Goal: Task Accomplishment & Management: Manage account settings

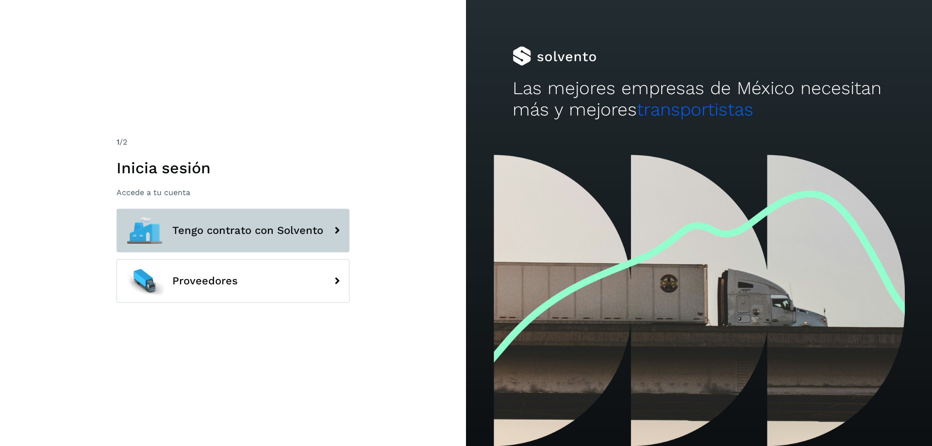
click at [337, 232] on icon at bounding box center [336, 230] width 19 height 19
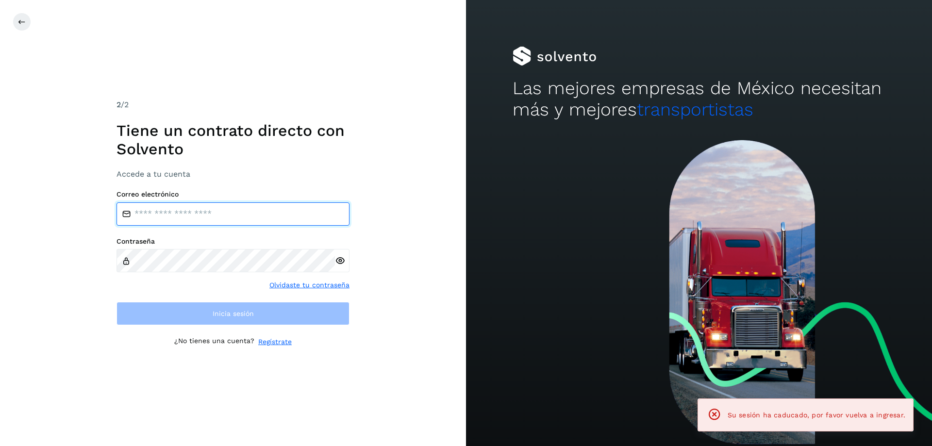
type input "**********"
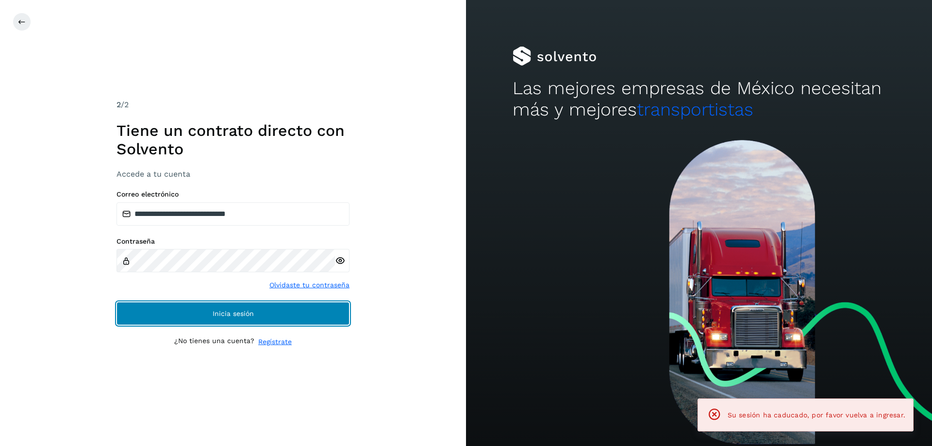
click at [193, 314] on button "Inicia sesión" at bounding box center [232, 313] width 233 height 23
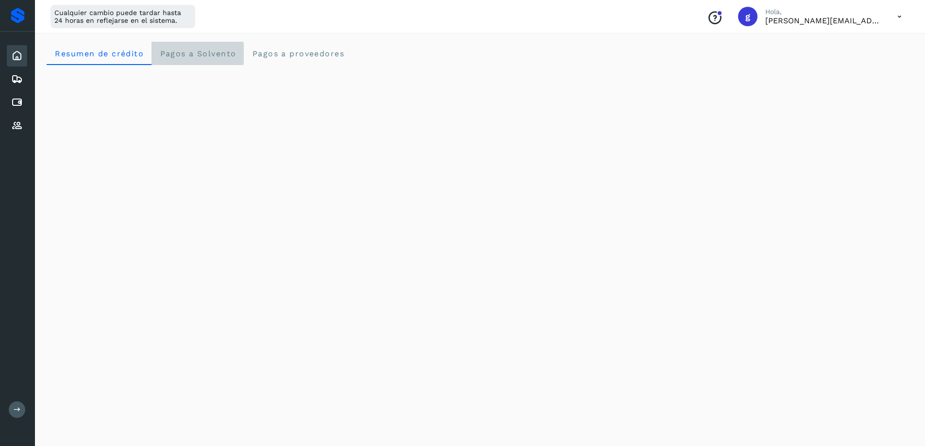
click at [192, 53] on span "Pagos a Solvento" at bounding box center [197, 53] width 77 height 9
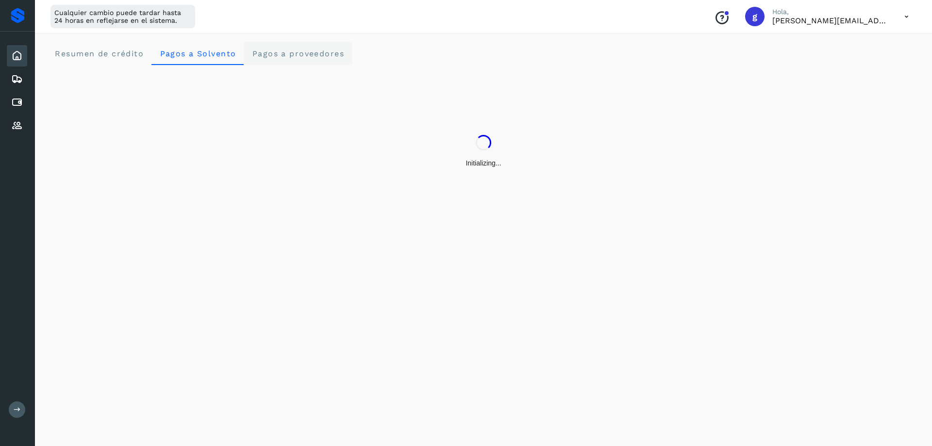
click at [294, 49] on span "Pagos a proveedores" at bounding box center [297, 53] width 93 height 9
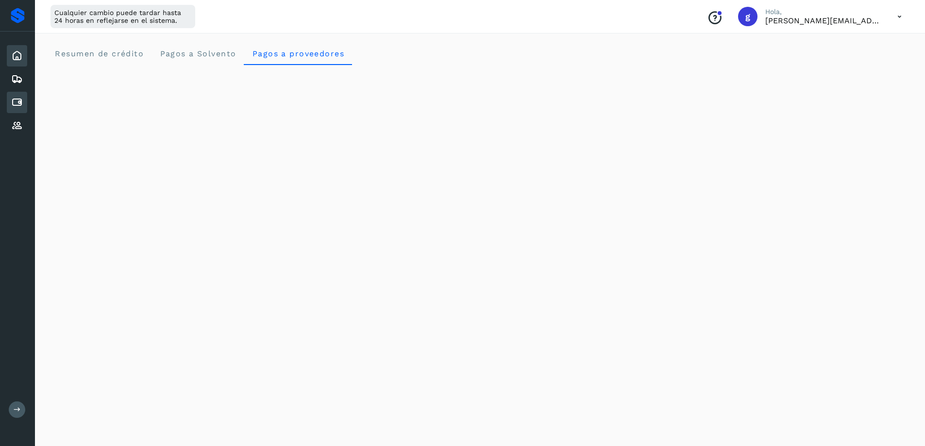
click at [16, 100] on icon at bounding box center [17, 103] width 12 height 12
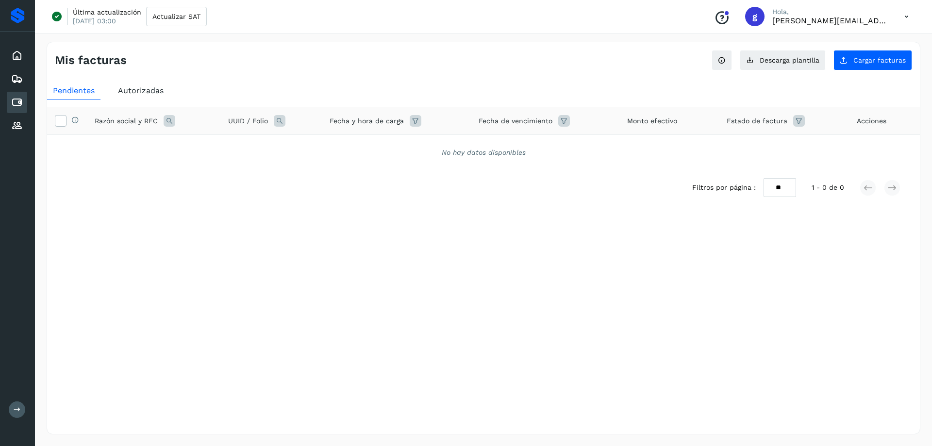
click at [144, 89] on span "Autorizadas" at bounding box center [141, 90] width 46 height 9
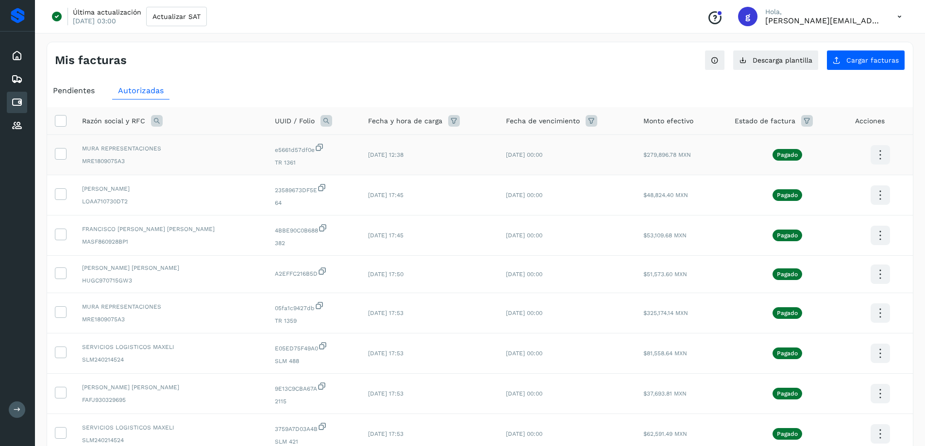
click at [878, 152] on icon at bounding box center [879, 155] width 23 height 23
click at [809, 165] on button "C.Solvento" at bounding box center [832, 164] width 116 height 19
